Goal: Check status: Check status

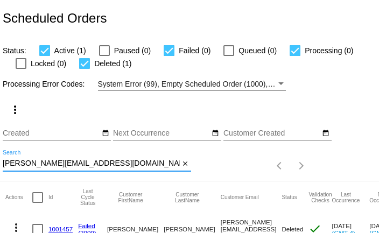
click at [137, 165] on input "gina@ginasager.com" at bounding box center [91, 163] width 177 height 9
paste input "es.r.gregg@gmail"
type input "es.r.gregg@gmail.com"
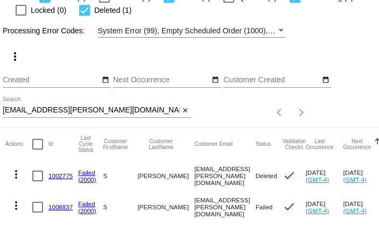
scroll to position [73, 0]
